Goal: Complete application form

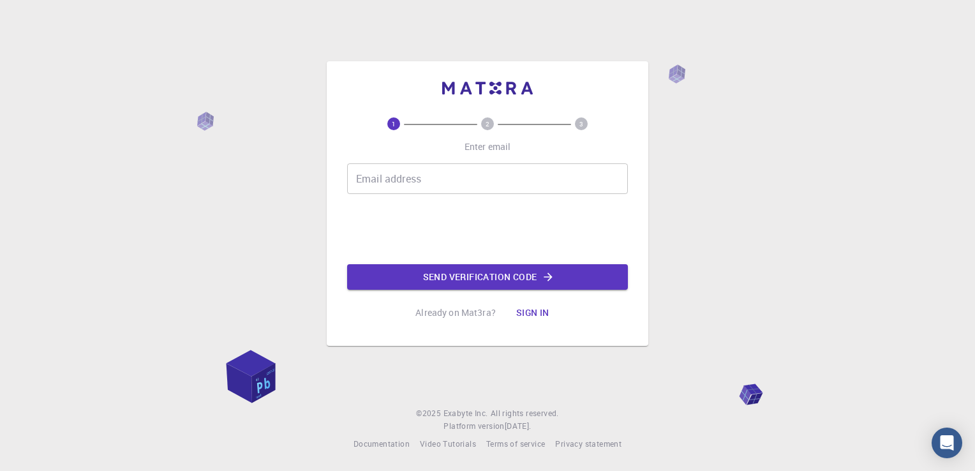
click at [398, 180] on input "Email address" at bounding box center [487, 178] width 281 height 31
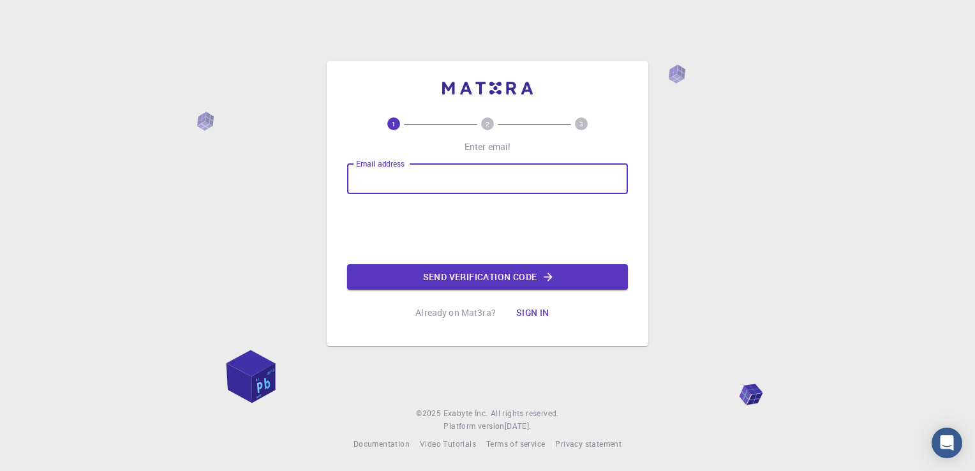
click at [699, 230] on div "1 2 3 Enter email Email address Email address Send verification code Already on…" at bounding box center [487, 235] width 975 height 471
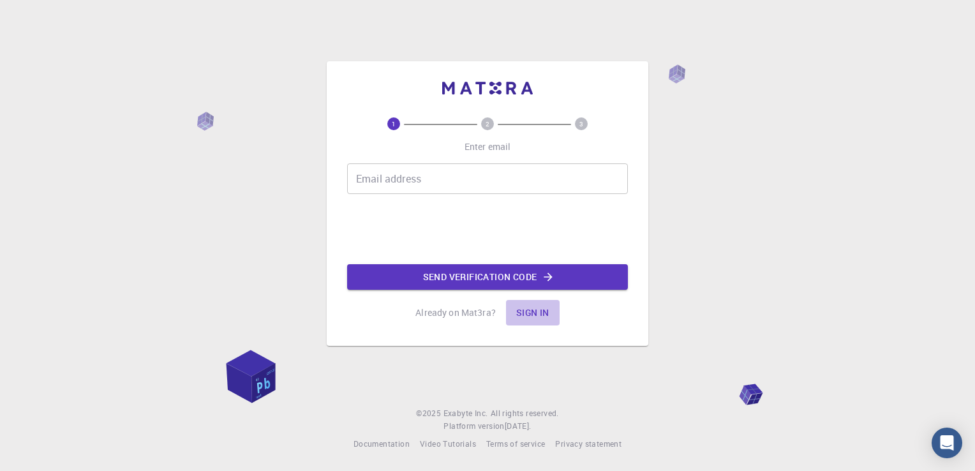
click at [531, 317] on button "Sign in" at bounding box center [533, 313] width 54 height 26
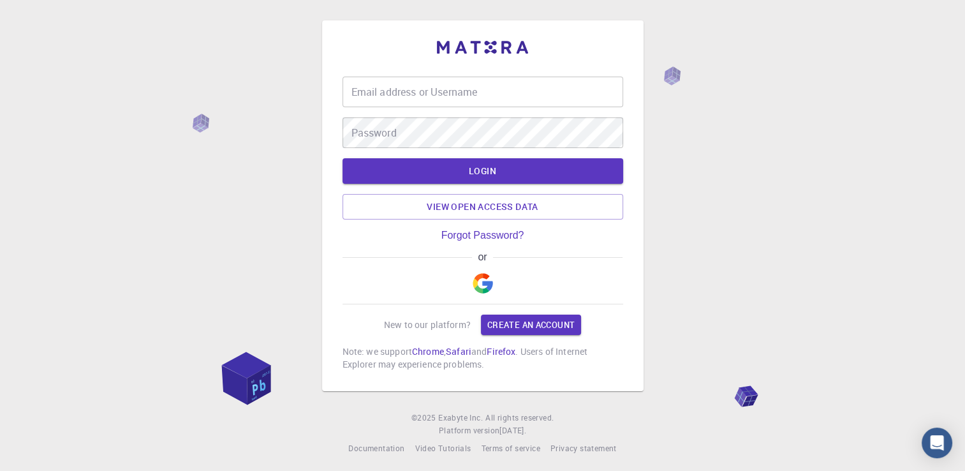
click at [485, 283] on img "button" at bounding box center [483, 283] width 20 height 20
click at [497, 209] on link "View open access data" at bounding box center [482, 207] width 281 height 26
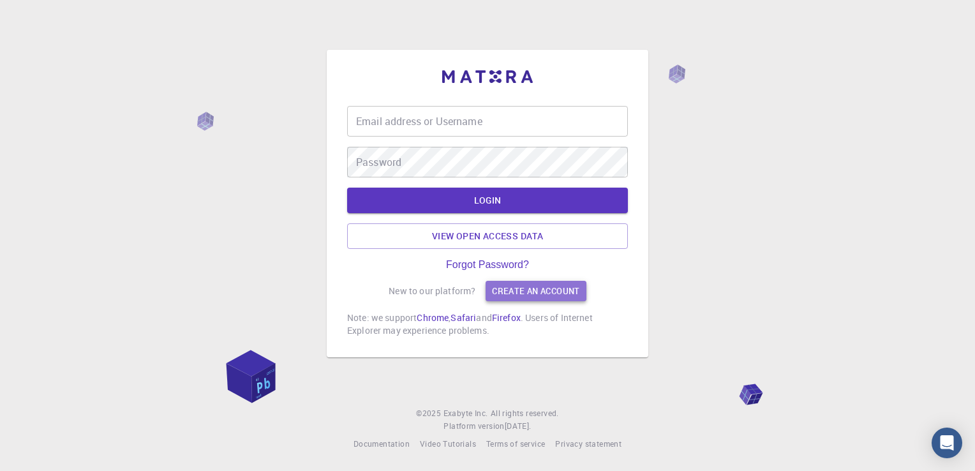
click at [508, 290] on link "Create an account" at bounding box center [535, 291] width 100 height 20
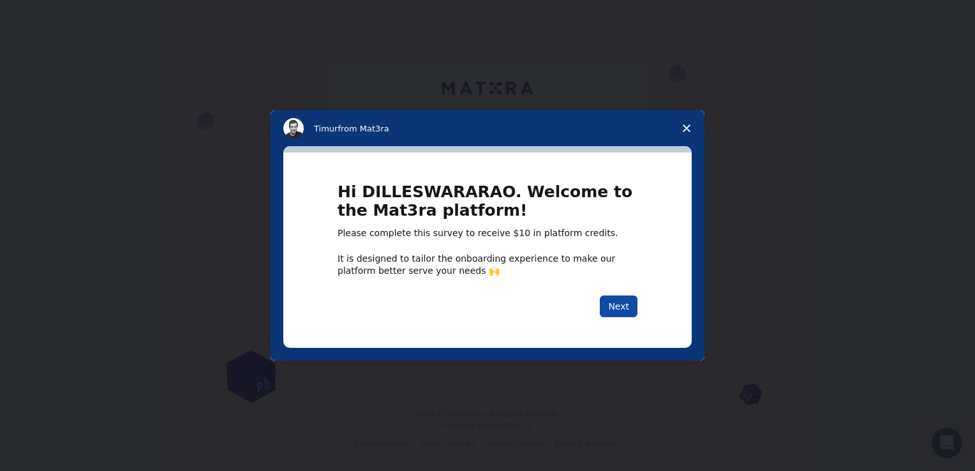
click at [621, 310] on button "Next" at bounding box center [619, 306] width 38 height 22
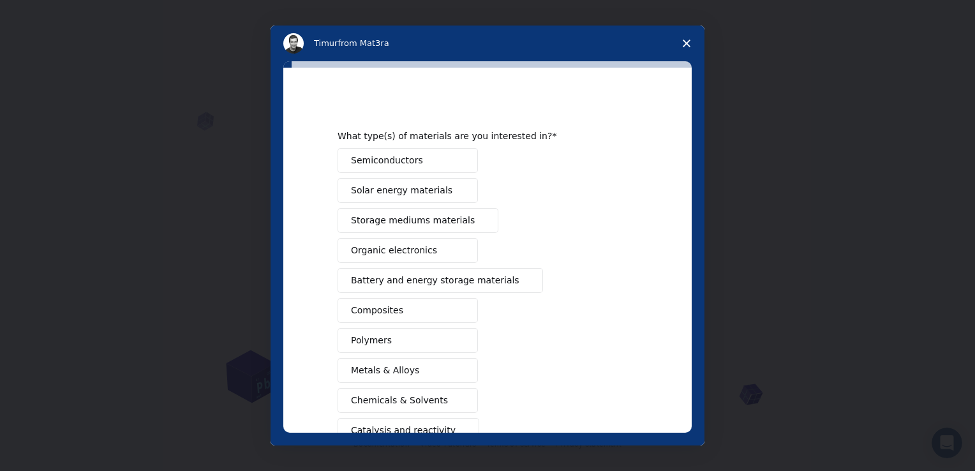
click at [399, 224] on span "Storage mediums materials" at bounding box center [413, 220] width 124 height 13
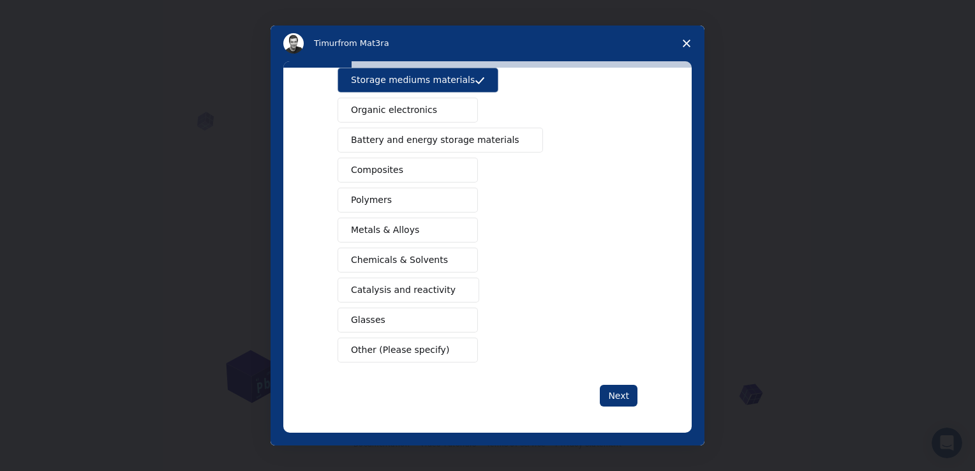
scroll to position [141, 0]
click at [617, 389] on button "Next" at bounding box center [619, 395] width 38 height 22
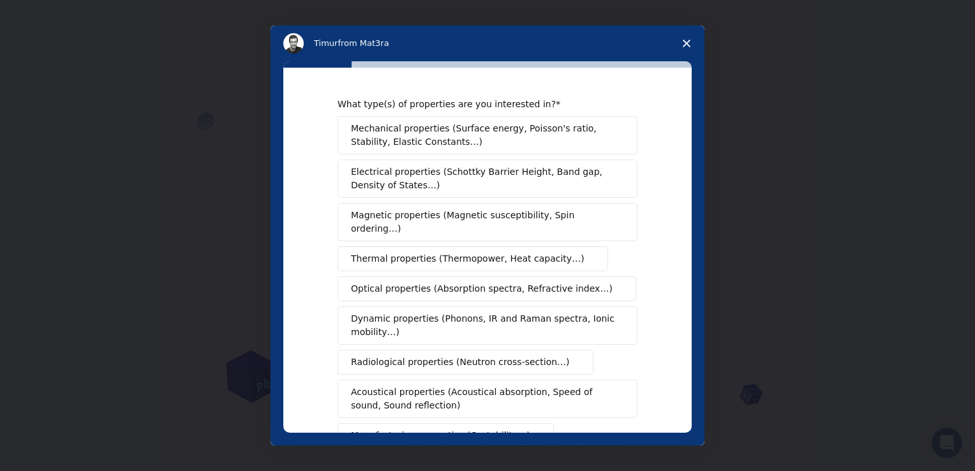
scroll to position [64, 0]
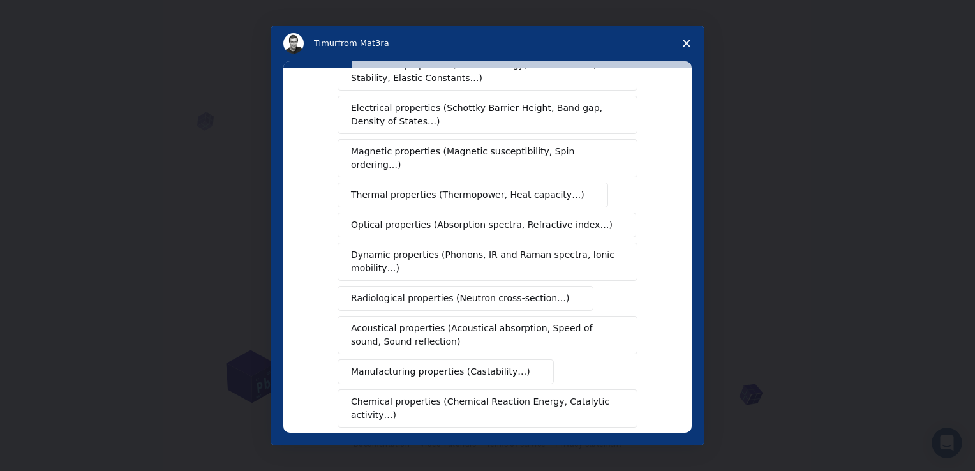
click at [431, 188] on span "Thermal properties (Thermopower, Heat capacity…)" at bounding box center [467, 194] width 233 height 13
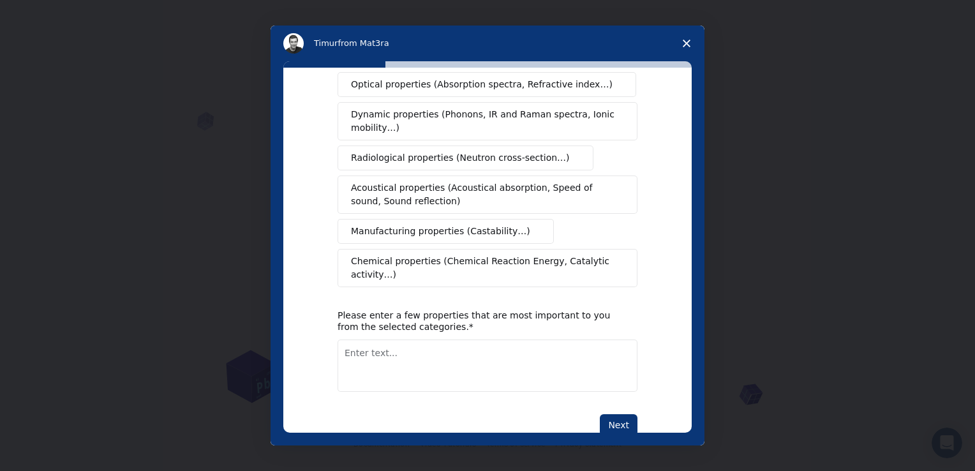
scroll to position [207, 0]
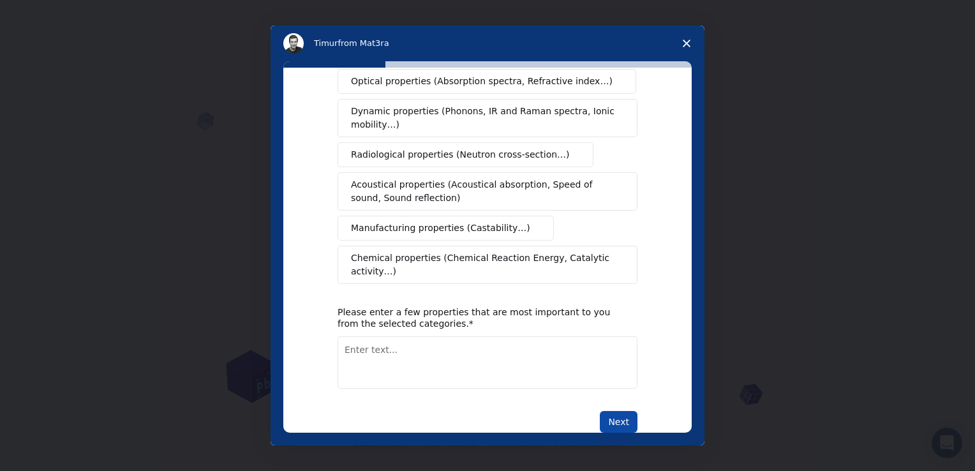
click at [615, 411] on button "Next" at bounding box center [619, 422] width 38 height 22
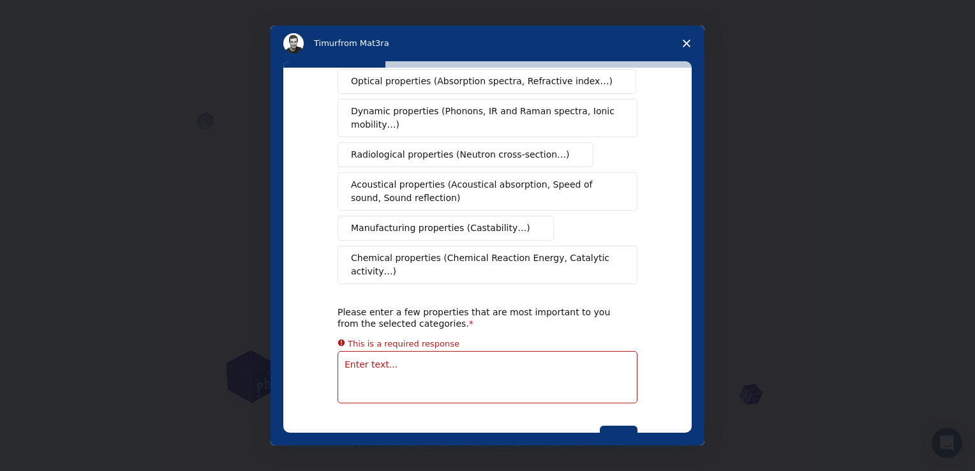
click at [436, 351] on textarea "Enter text..." at bounding box center [487, 377] width 300 height 52
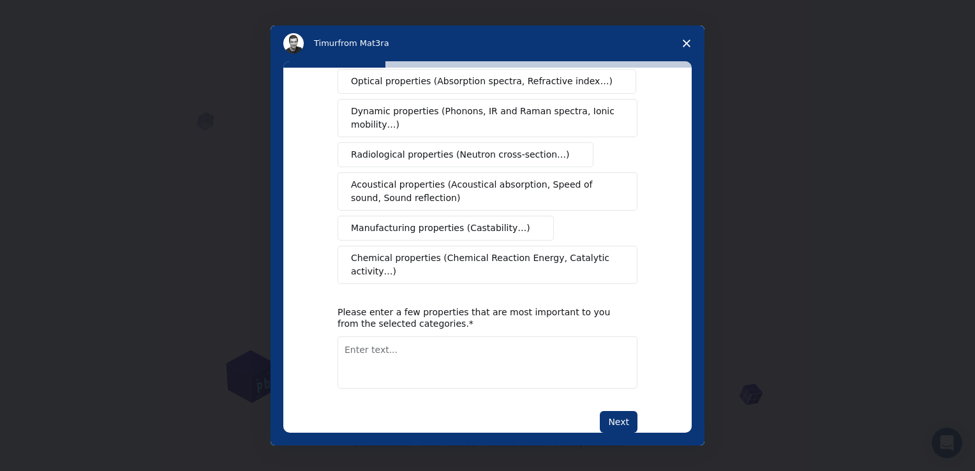
click at [392, 336] on textarea "Enter text..." at bounding box center [487, 362] width 300 height 52
paste textarea "high energy density, high thermal conductivity, and chemical stability"
click at [360, 336] on textarea "high energy density, high thermal conductivity, and chemical stability" at bounding box center [487, 362] width 300 height 52
click at [421, 336] on textarea "energy density, high thermal conductivity, and chemical stability" at bounding box center [487, 362] width 300 height 52
type textarea "energy density, thermal conductivity, and chemical stability"
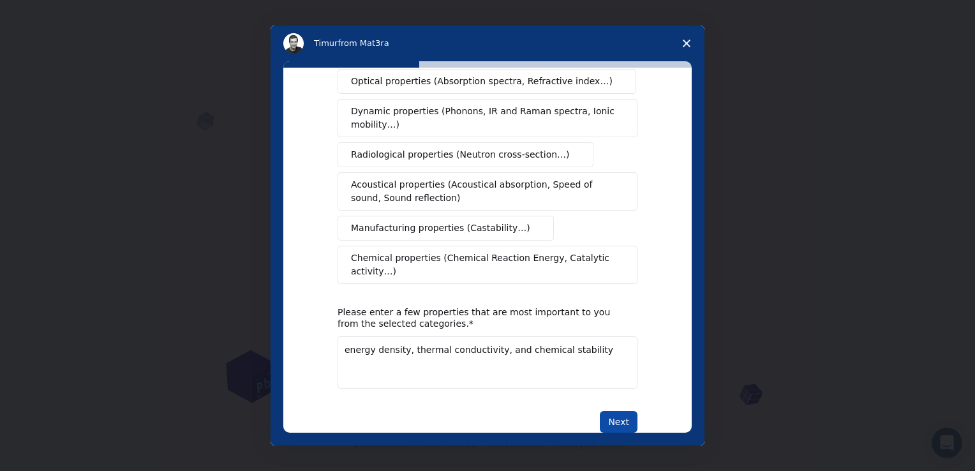
click at [619, 411] on button "Next" at bounding box center [619, 422] width 38 height 22
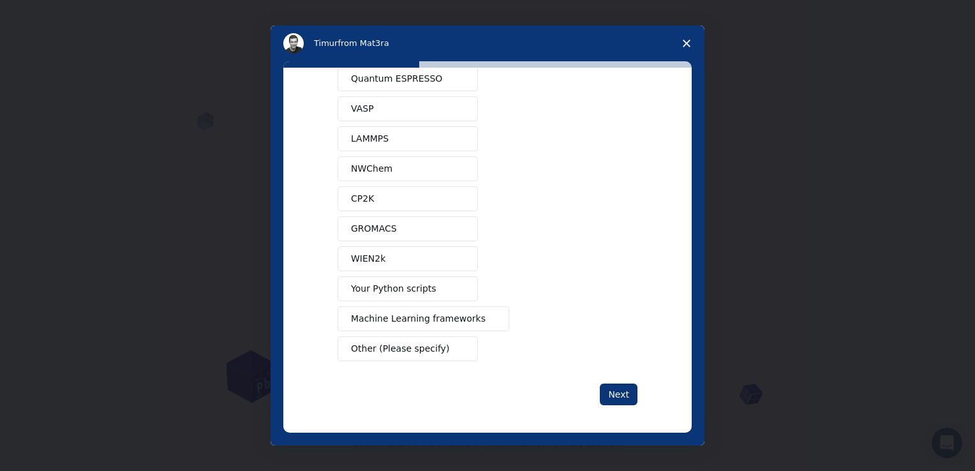
scroll to position [0, 0]
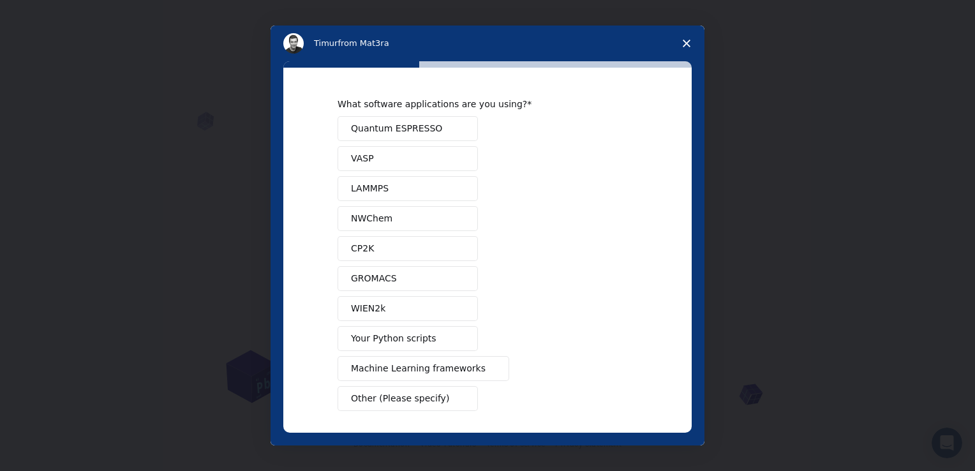
click at [364, 155] on span "VASP" at bounding box center [362, 158] width 23 height 13
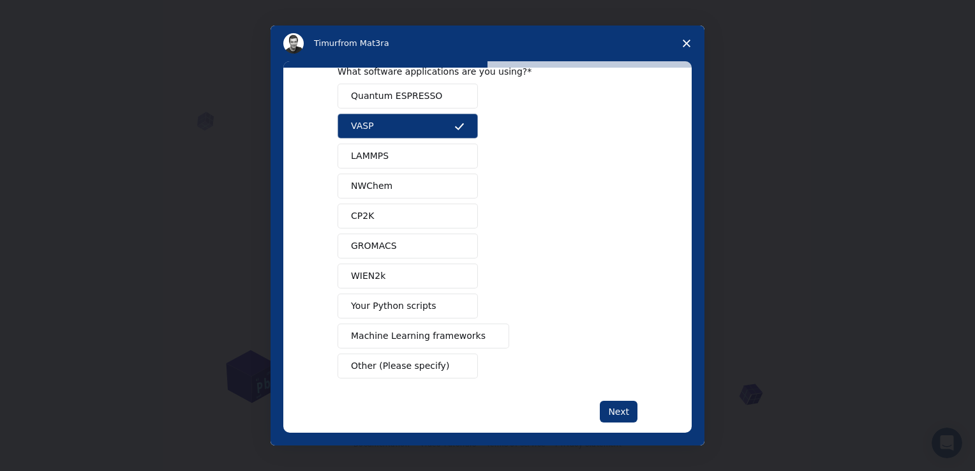
scroll to position [50, 0]
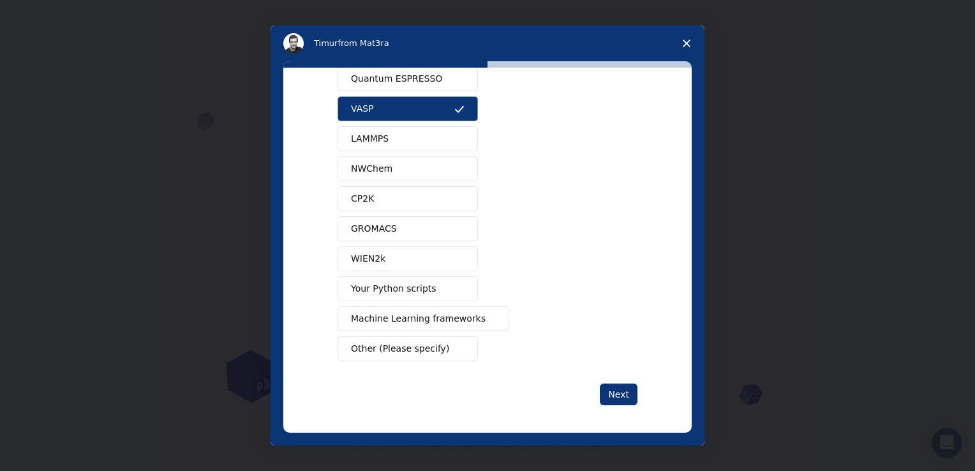
click at [372, 138] on span "LAMMPS" at bounding box center [370, 138] width 38 height 13
click at [415, 291] on span "Your Python scripts" at bounding box center [393, 288] width 85 height 13
